Goal: Task Accomplishment & Management: Use online tool/utility

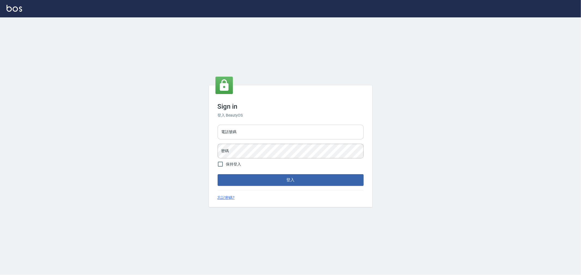
click at [245, 128] on input "電話號碼" at bounding box center [291, 132] width 146 height 15
type input "0222886821"
click at [218, 174] on button "登入" at bounding box center [291, 179] width 146 height 11
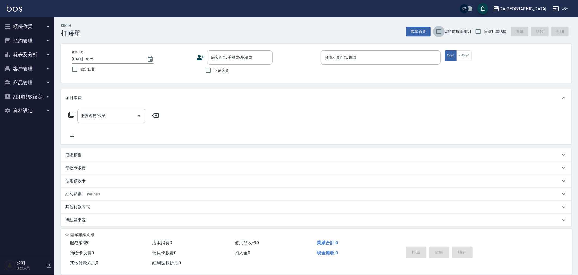
click at [444, 27] on input "結帳前確認明細" at bounding box center [438, 31] width 11 height 11
checkbox input "true"
click at [480, 30] on input "連續打單結帳" at bounding box center [477, 31] width 11 height 11
checkbox input "true"
click at [228, 68] on span "不留客資" at bounding box center [221, 71] width 15 height 6
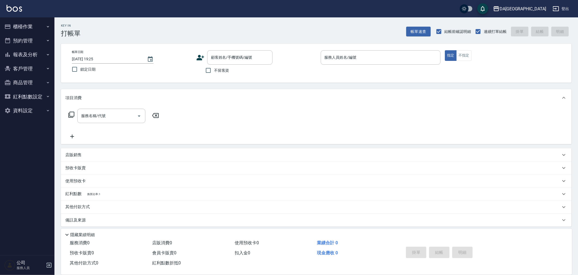
click at [214, 68] on input "不留客資" at bounding box center [208, 70] width 11 height 11
checkbox input "true"
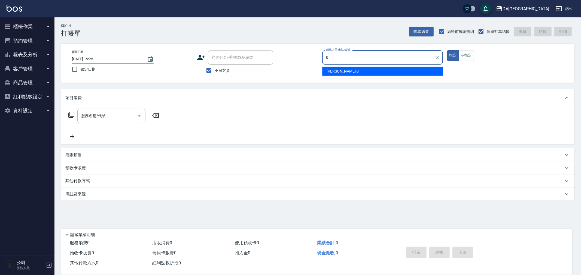
type input "[PERSON_NAME]-8"
type button "true"
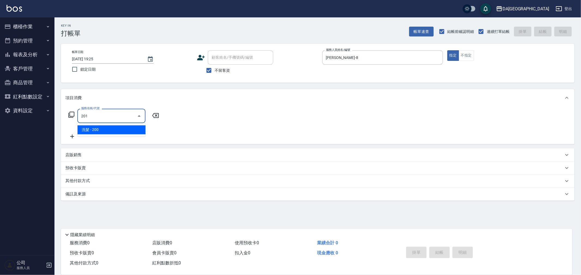
type input "洗髮(201)"
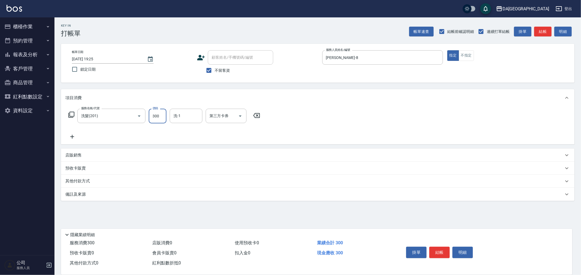
type input "300"
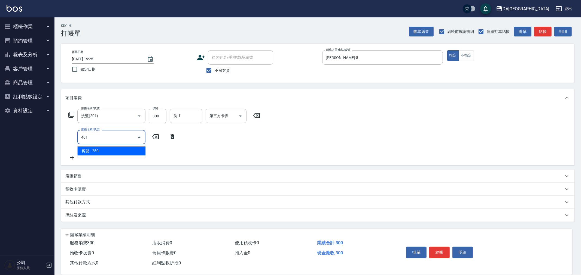
type input "剪髮(401)"
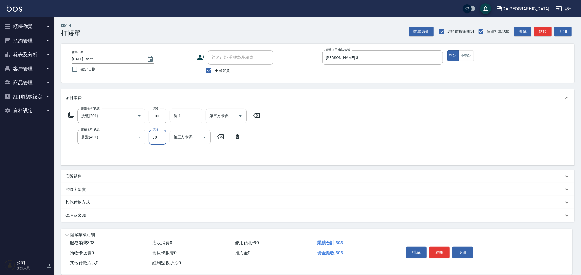
type input "300"
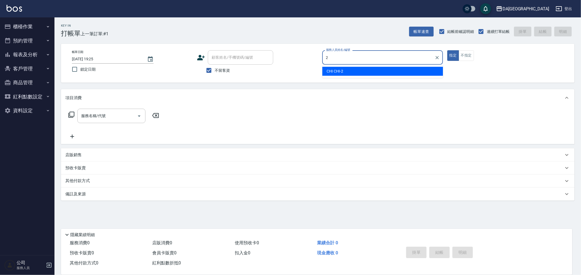
type input "CHI CHI-2"
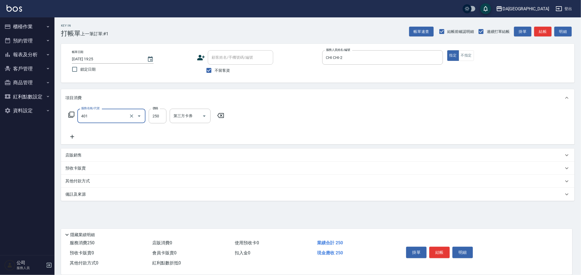
type input "剪髮(401)"
type input "400"
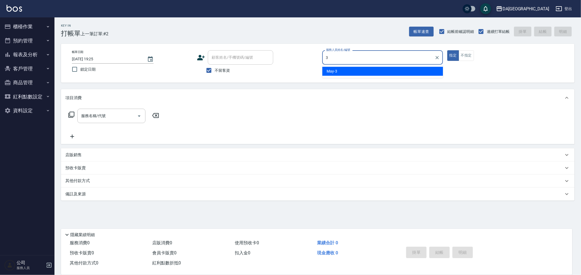
type input "May-3"
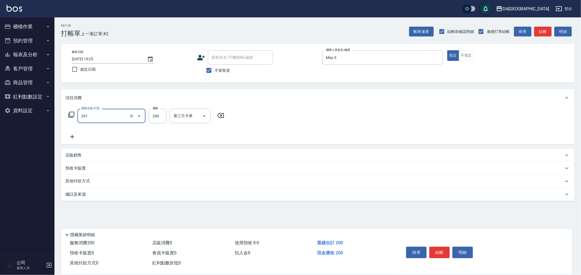
type input "洗髮(201)"
type input "400"
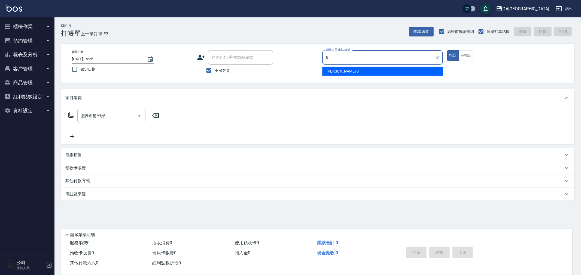
type input "[PERSON_NAME]-8"
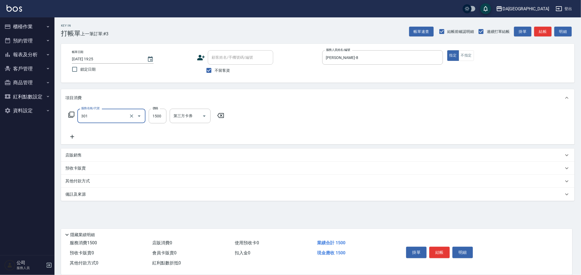
type input "燙髮(301)"
type input "1580"
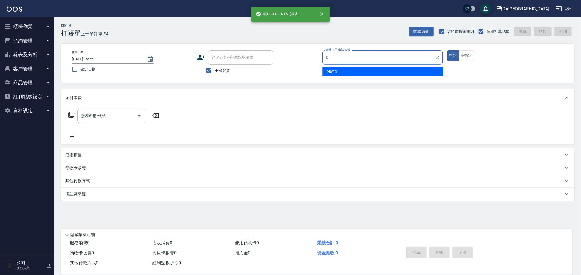
type input "May-3"
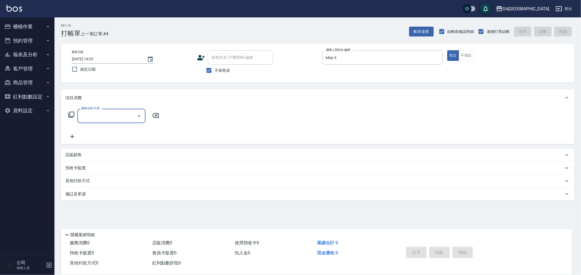
type input "5"
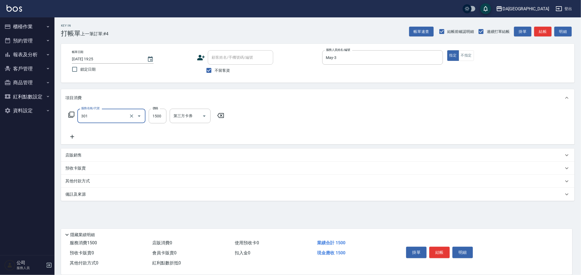
type input "燙髮(301)"
type input "2500"
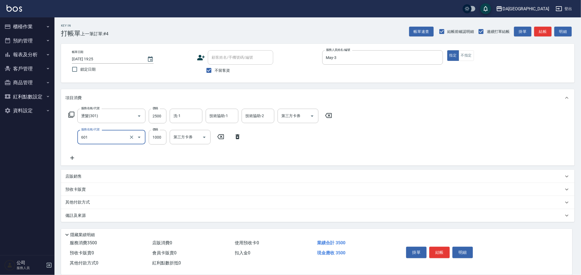
type input "自備護髮(1000上)(601)"
type input "1300"
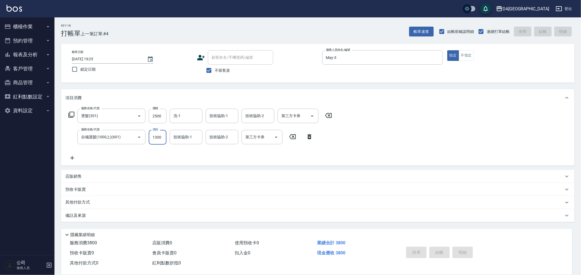
type input "[DATE] 19:26"
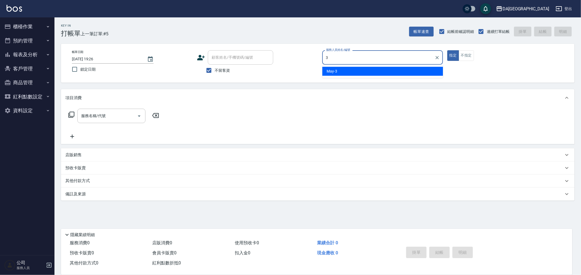
type input "May-3"
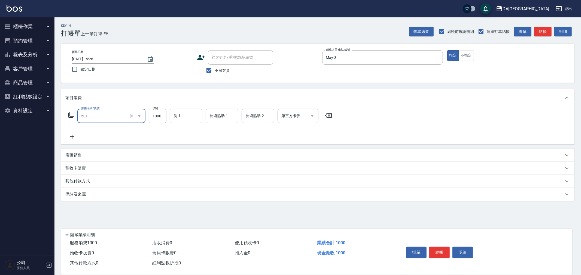
type input "染髮(501)"
type input "1300"
type input "[PERSON_NAME]-30"
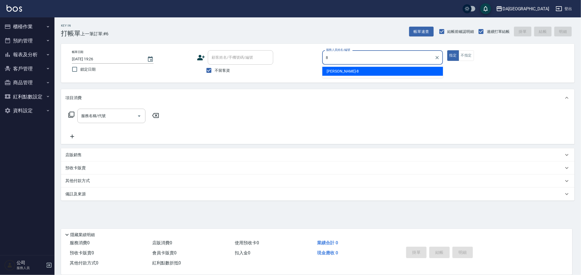
type input "[PERSON_NAME]-8"
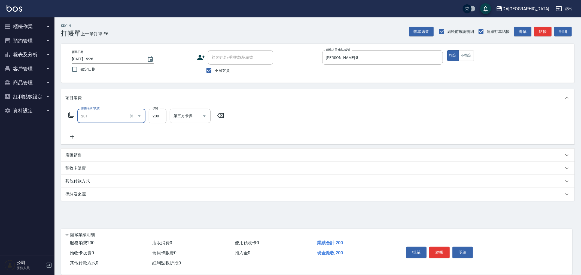
type input "洗髮(201)"
type input "300"
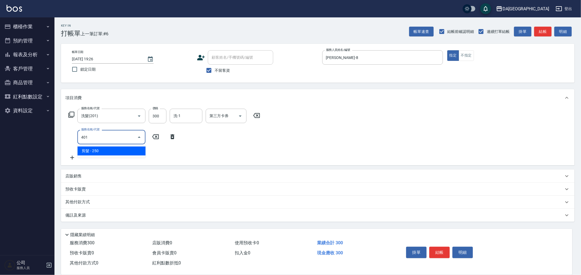
type input "剪髮(401)"
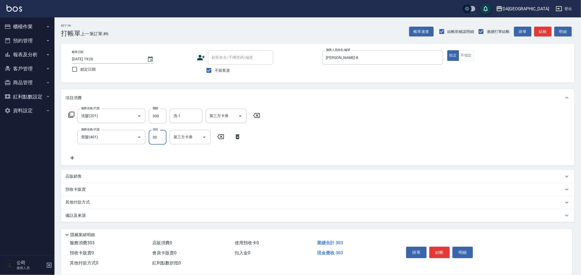
type input "300"
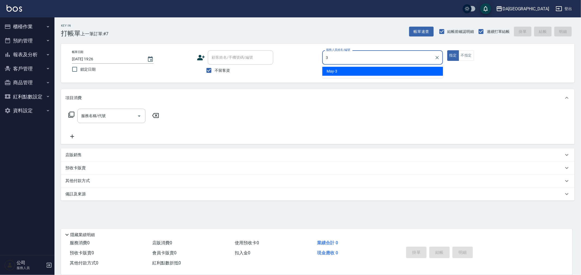
type input "May-3"
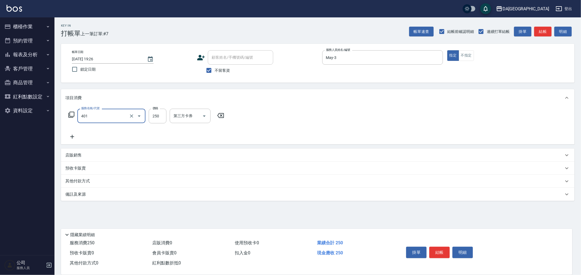
type input "剪髮(401)"
type input "400"
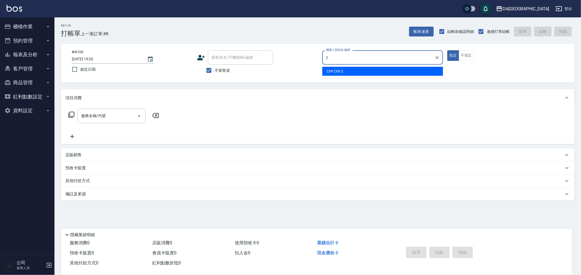
type input "CHI CHI-2"
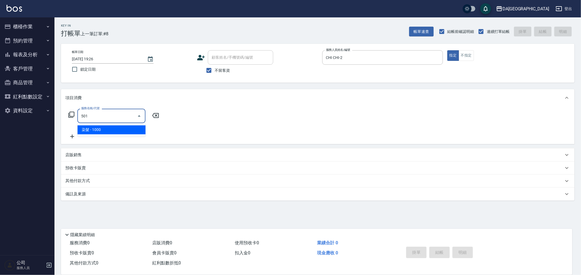
type input "染髮(501)"
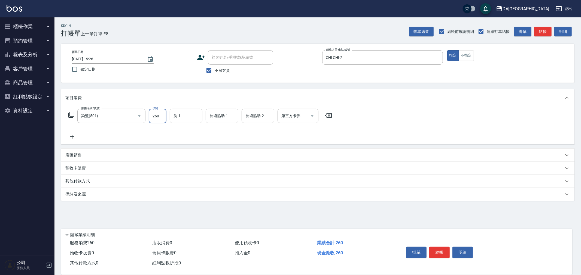
type input "2600"
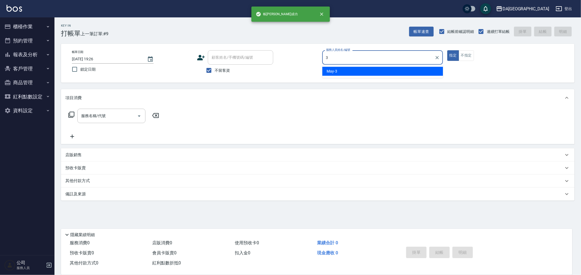
type input "May-3"
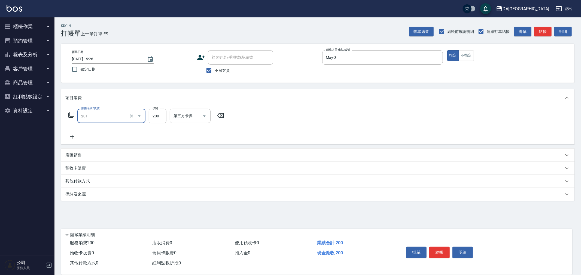
type input "洗髮(201)"
type input "300"
type input "[PERSON_NAME]-29"
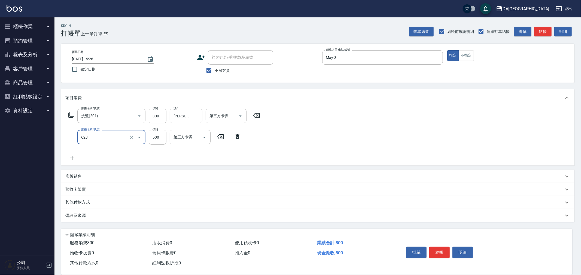
type input "自備護髮(1000下)(623)"
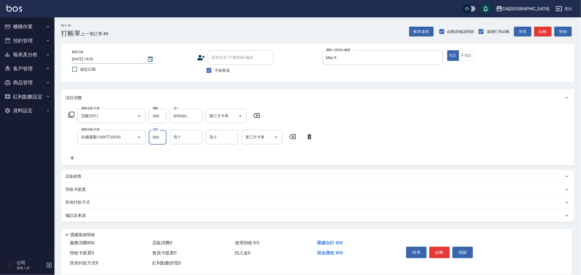
type input "0"
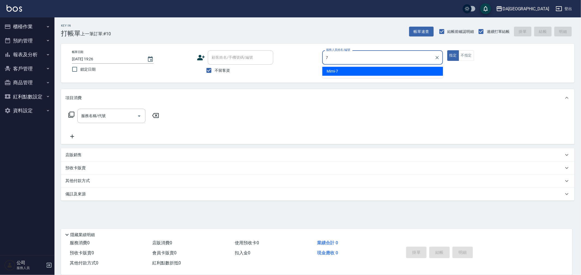
type input "Mimi-7"
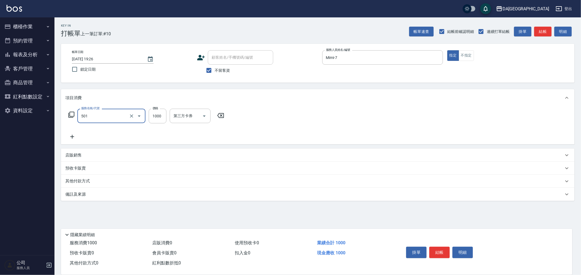
type input "染髮(501)"
type input "1600"
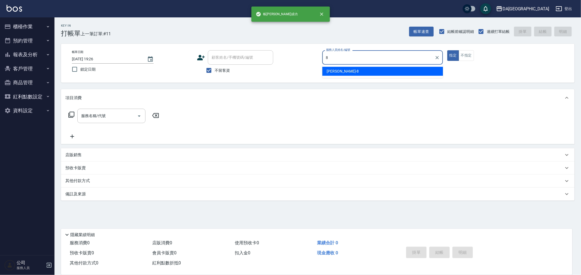
type input "[PERSON_NAME]-8"
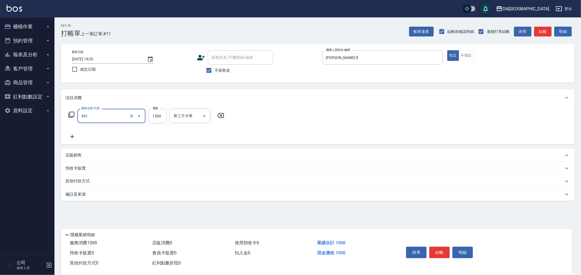
type input "燙髮(301)"
type input "2280"
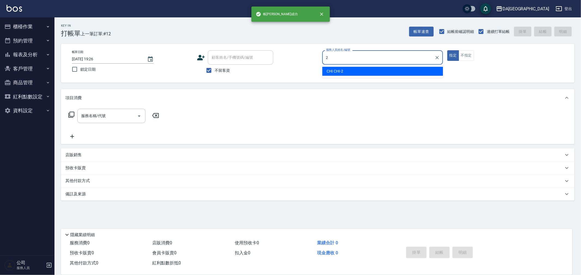
type input "CHI CHI-2"
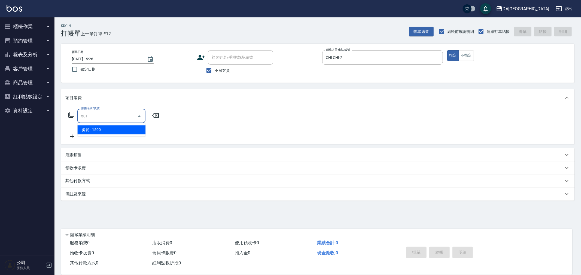
type input "燙髮(301)"
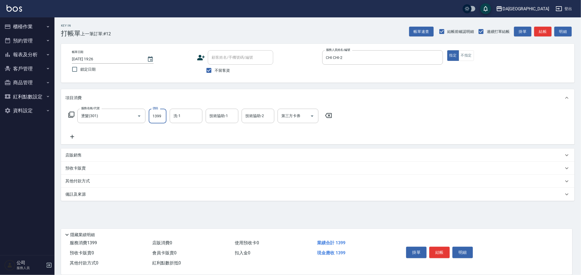
type input "1399"
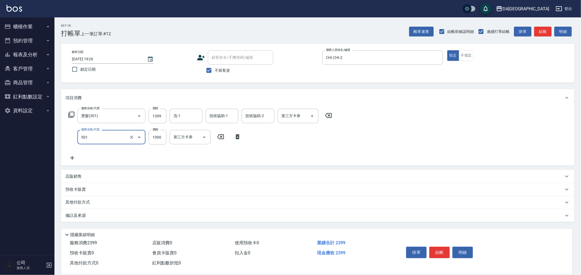
type input "染髮(501)"
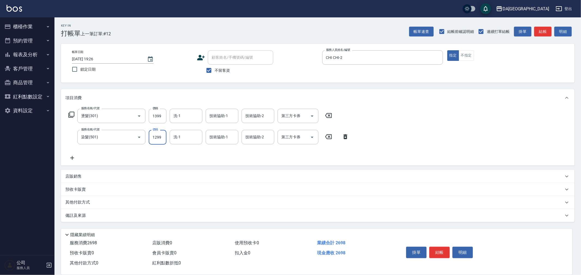
type input "1299"
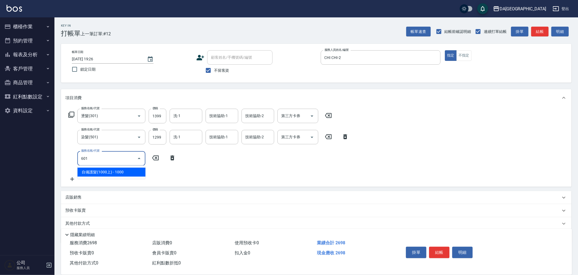
type input "自備護髮(1000上)(601)"
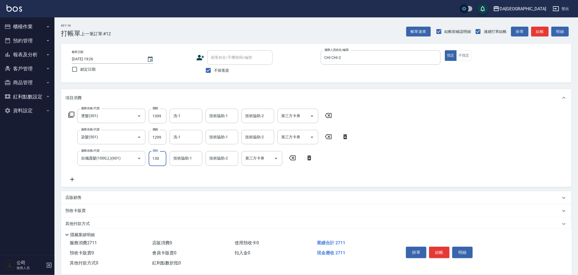
type input "1300"
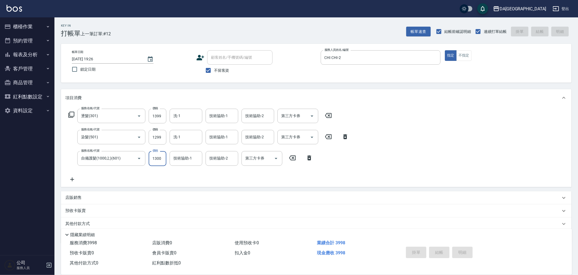
type input "[DATE] 19:27"
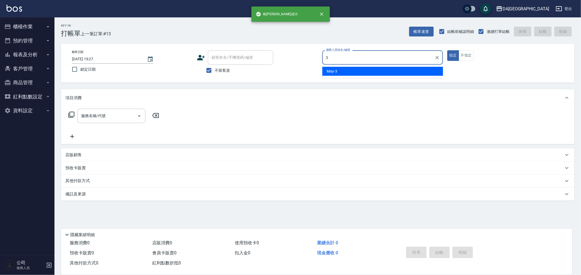
type input "May-3"
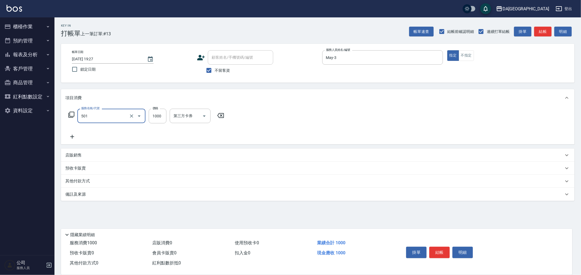
type input "染髮(501)"
type input "1499"
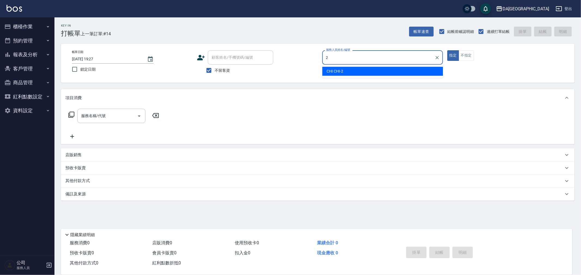
type input "CHI CHI-2"
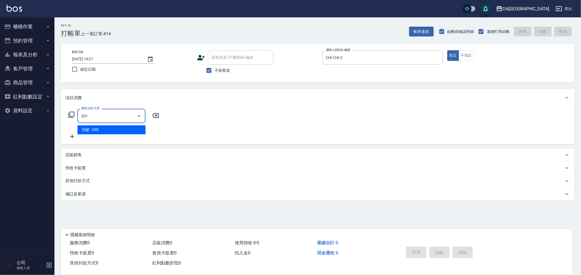
type input "洗髮(201)"
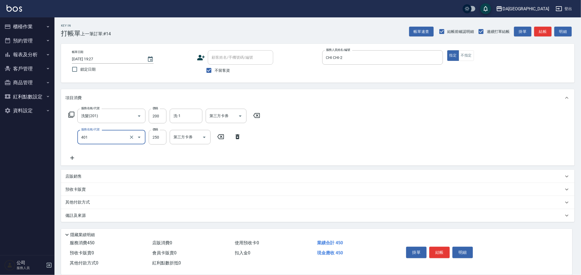
type input "剪髮(401)"
type input "400"
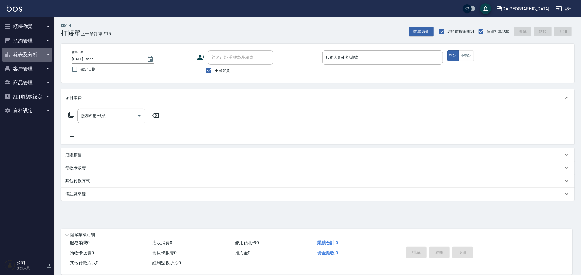
click at [36, 54] on button "報表及分析" at bounding box center [27, 55] width 50 height 14
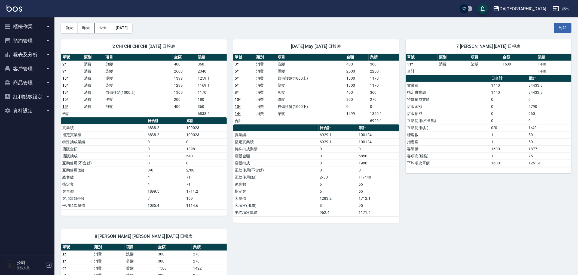
scroll to position [152, 0]
